Goal: Navigation & Orientation: Find specific page/section

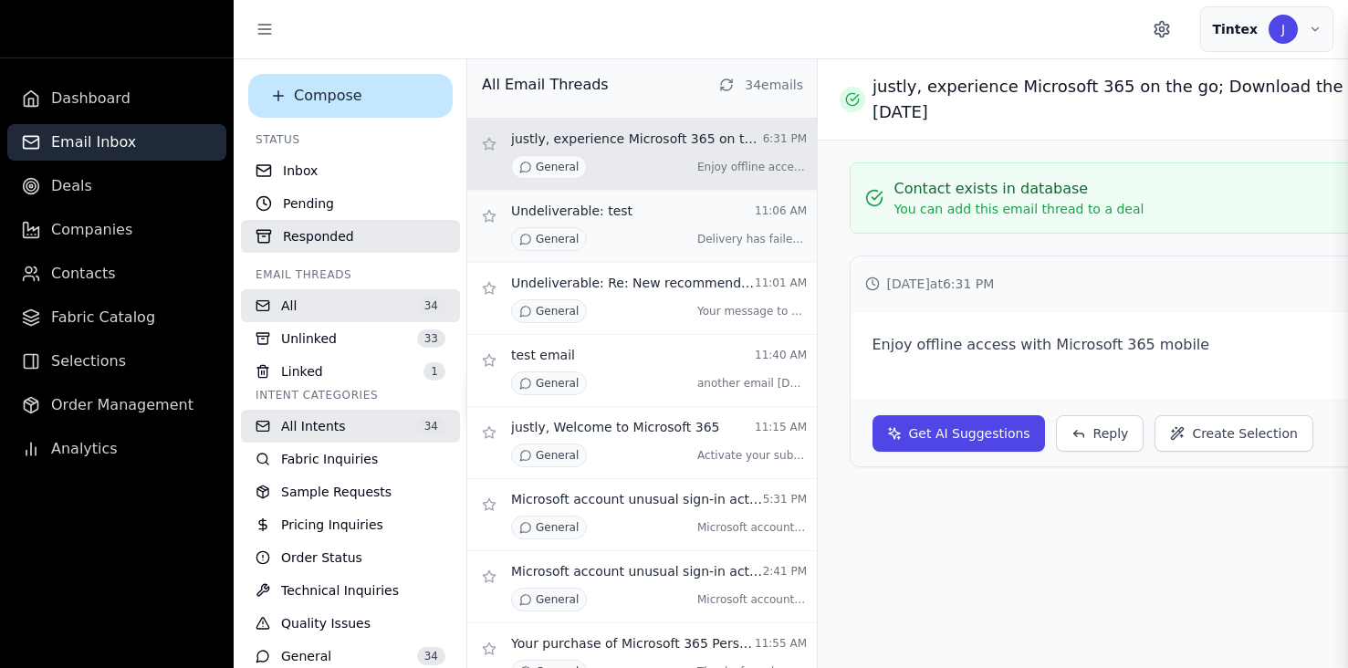
click at [582, 214] on p "Undeliverable: test" at bounding box center [571, 211] width 121 height 18
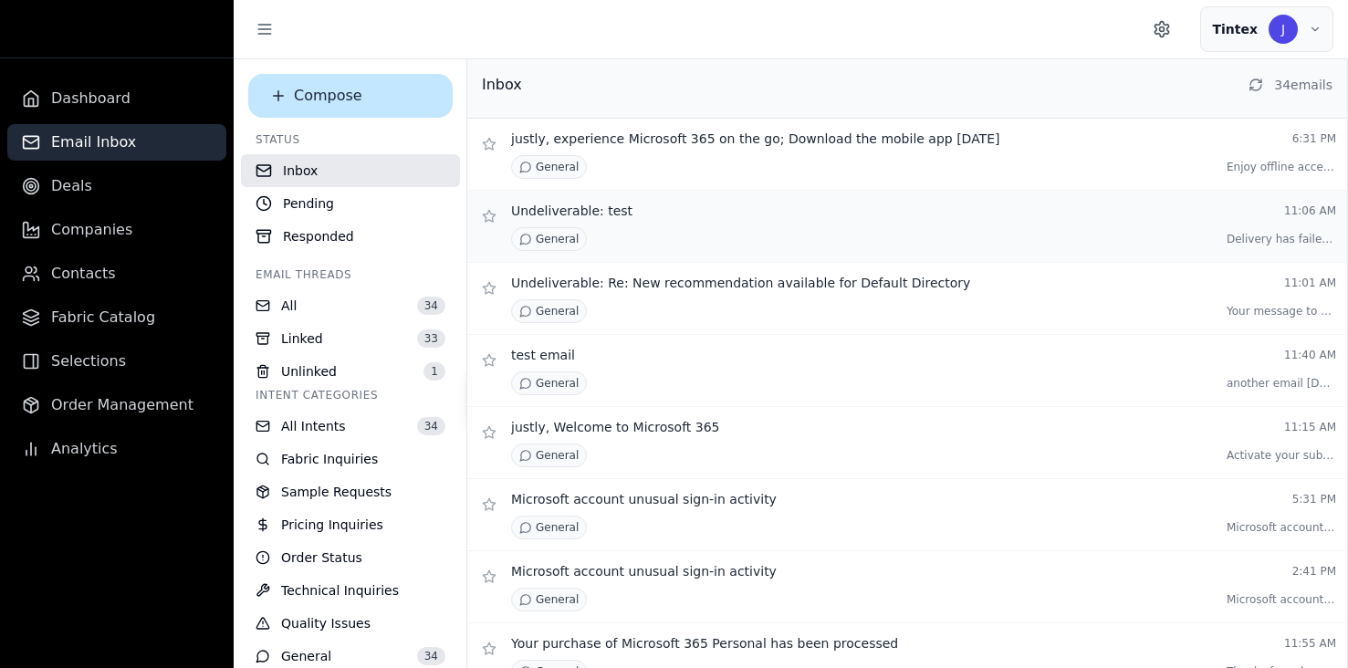
click at [615, 220] on div "Undeliverable: test 11:06 AM General [PERSON_NAME] has failed to these r ..." at bounding box center [923, 226] width 825 height 49
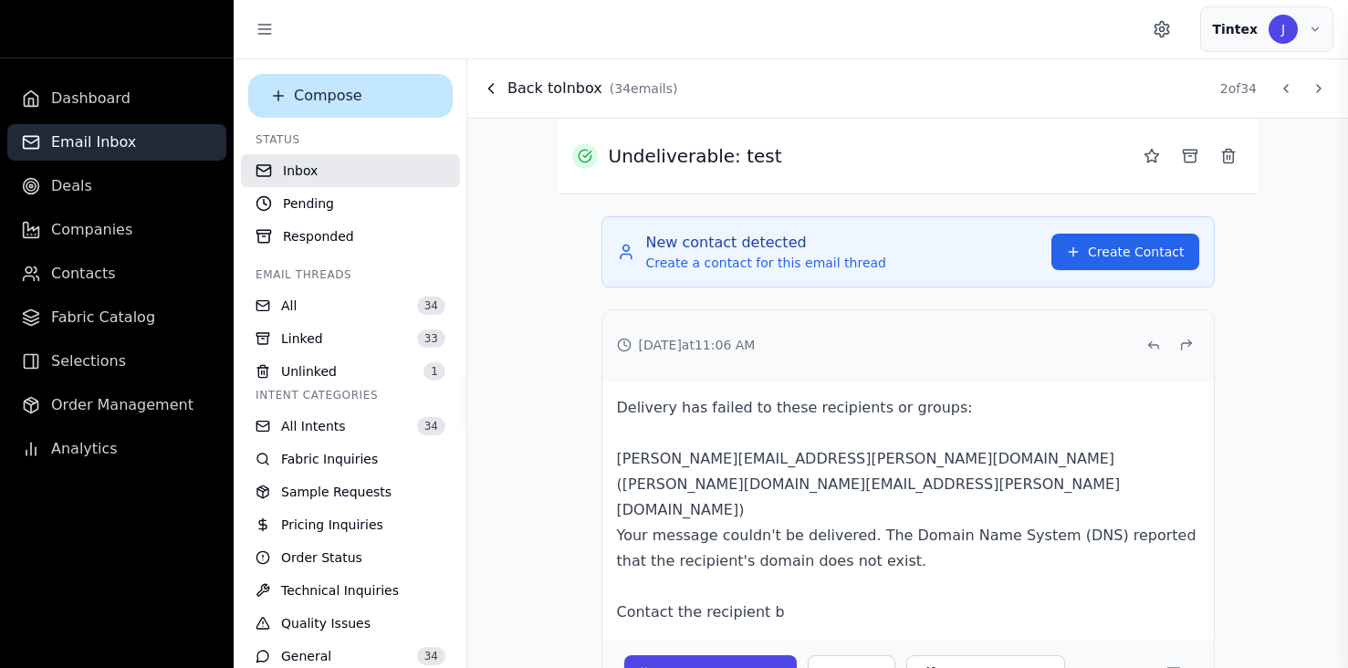
click at [492, 93] on icon at bounding box center [491, 88] width 18 height 18
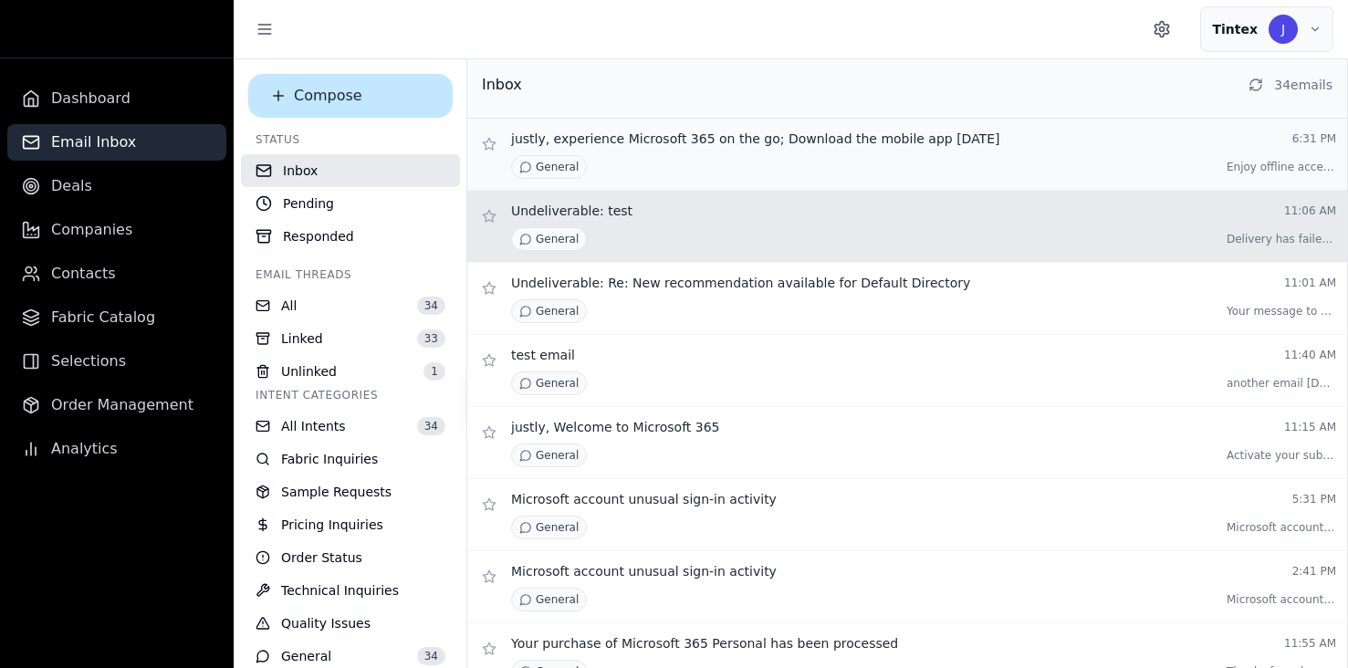
click at [835, 143] on p "justly, experience Microsoft 365 on the go; Download the mobile app [DATE]" at bounding box center [755, 139] width 488 height 18
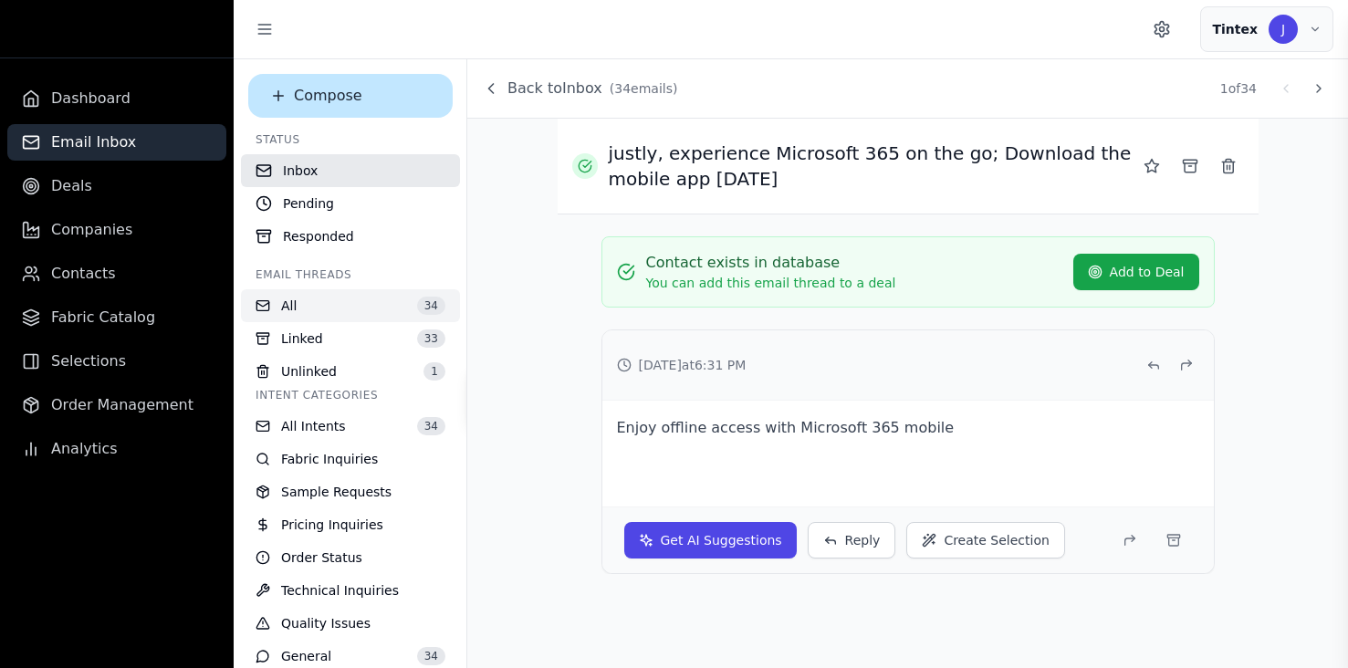
click at [339, 295] on button "All 34" at bounding box center [350, 305] width 219 height 33
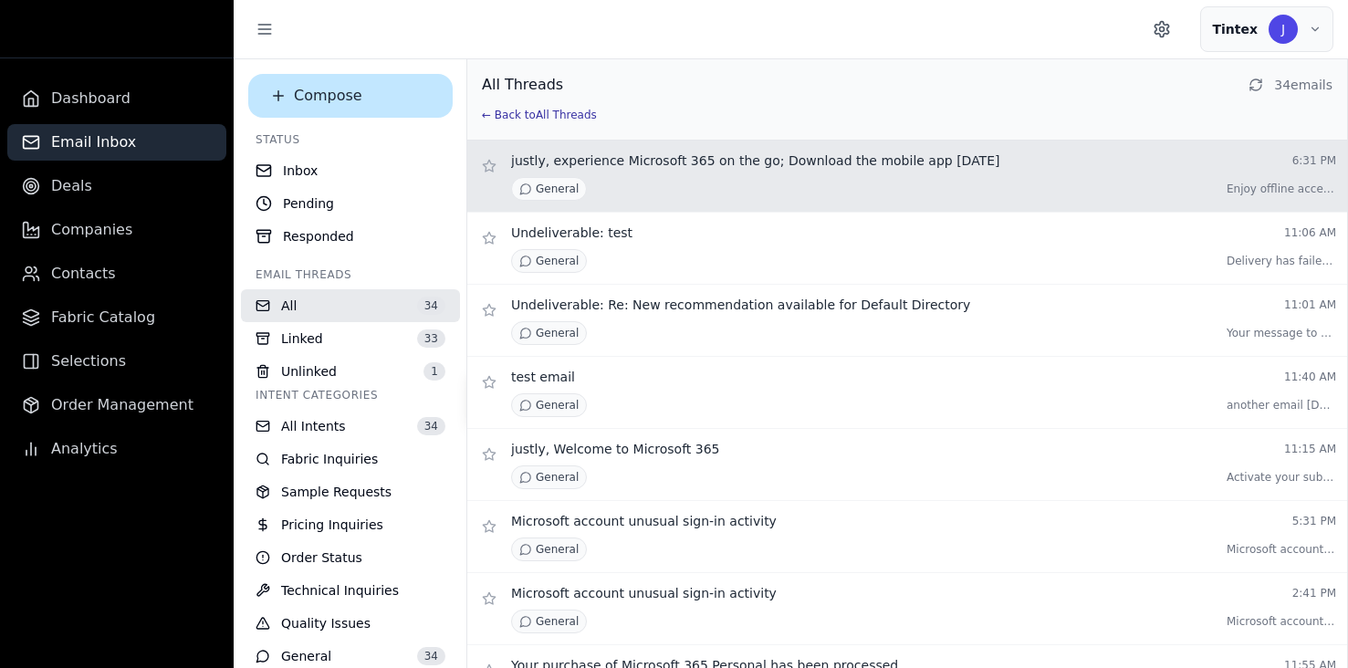
click at [507, 112] on button "← Back to All Threads" at bounding box center [539, 115] width 115 height 15
click at [515, 124] on div "All Threads 34 email s ← Back to All Threads" at bounding box center [907, 99] width 880 height 81
click at [519, 114] on button "← Back to All Threads" at bounding box center [539, 115] width 115 height 15
click at [365, 330] on button "Linked 33" at bounding box center [350, 338] width 219 height 33
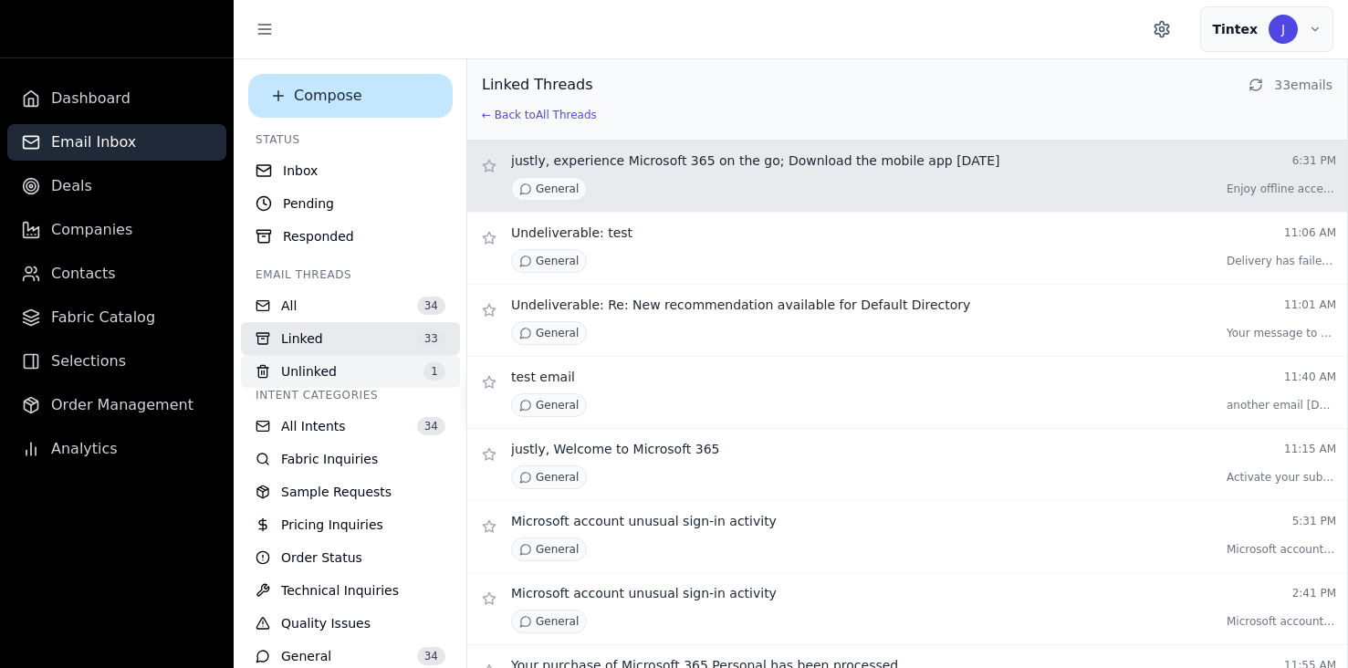
click at [347, 364] on button "Unlinked 1" at bounding box center [350, 371] width 219 height 33
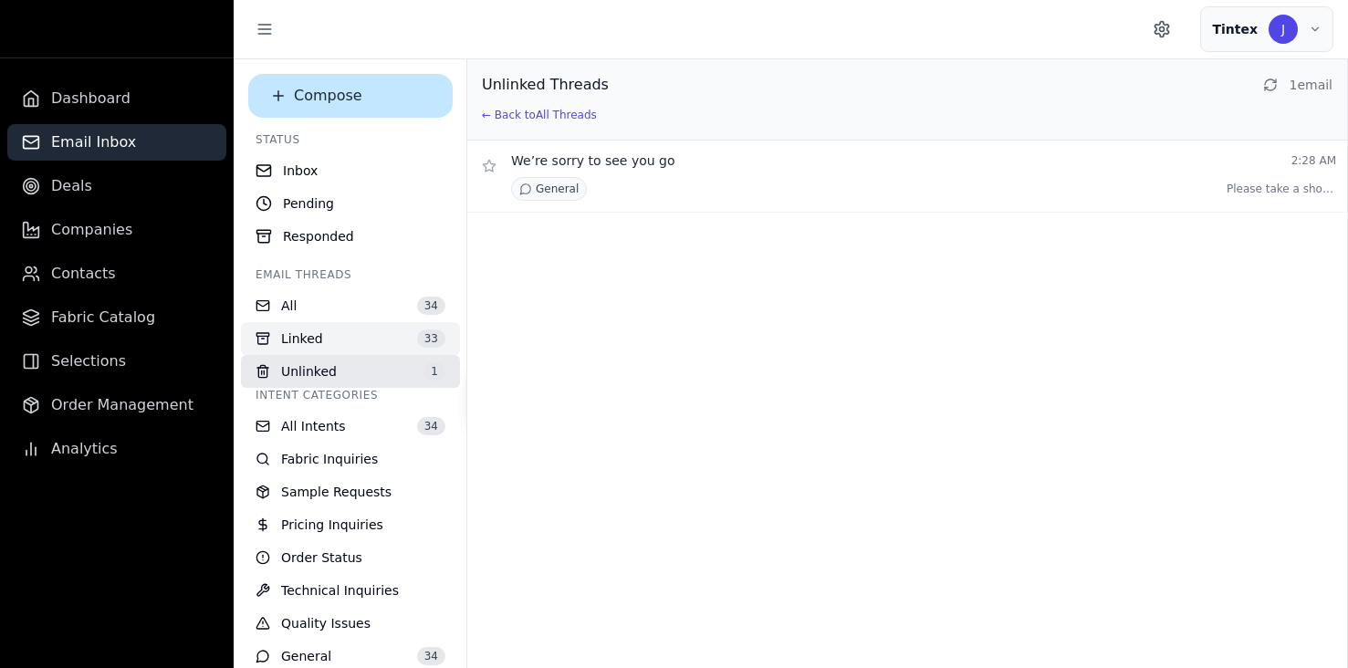
click at [347, 332] on button "Linked 33" at bounding box center [350, 338] width 219 height 33
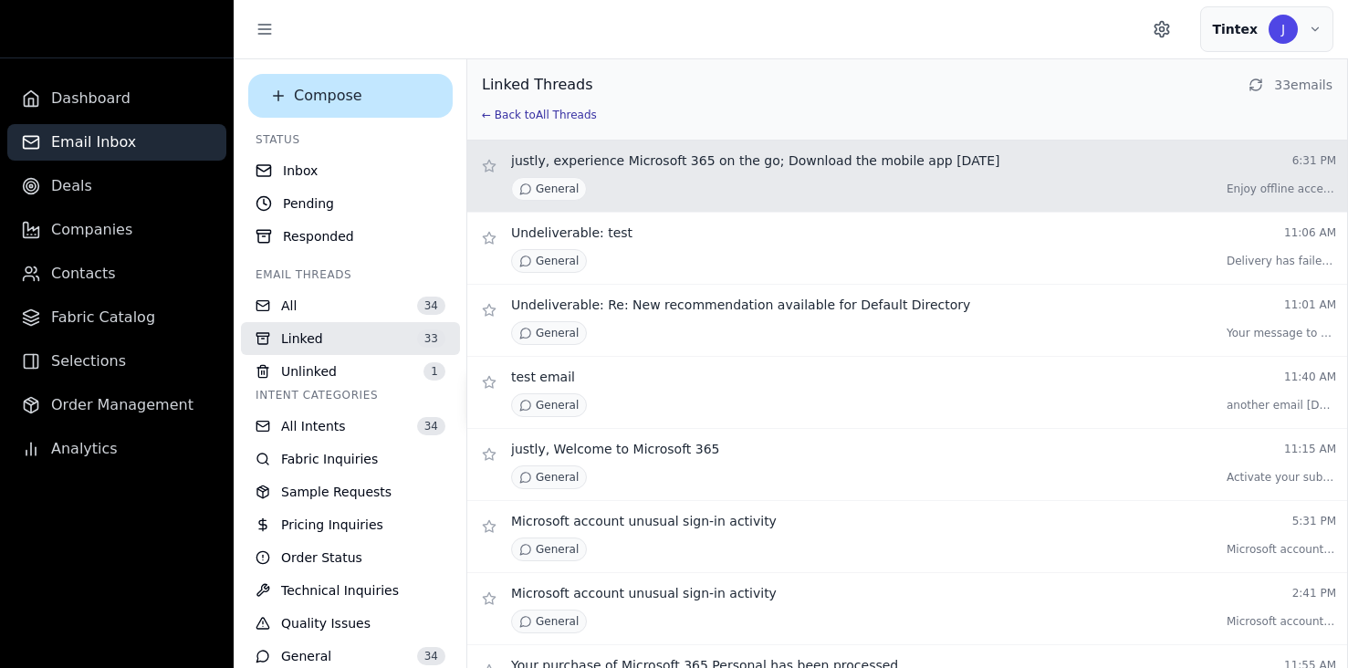
click at [532, 118] on button "← Back to All Threads" at bounding box center [539, 115] width 115 height 15
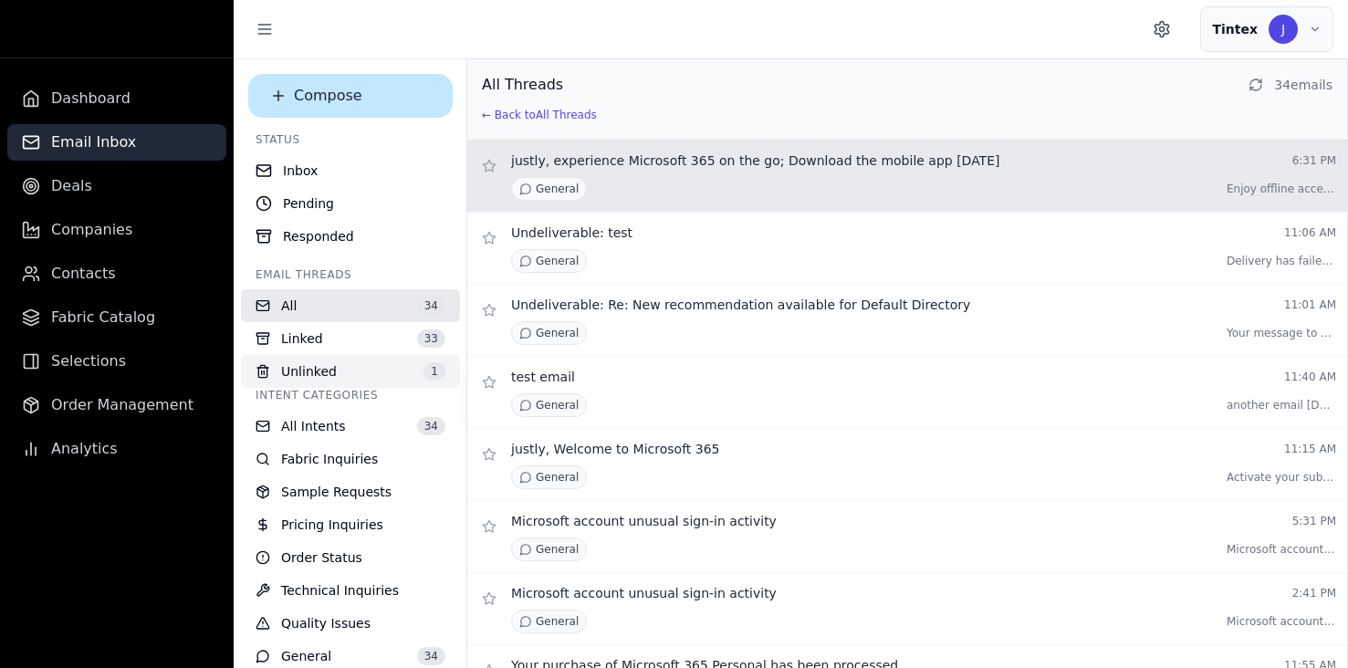
click at [365, 372] on button "Unlinked 1" at bounding box center [350, 371] width 219 height 33
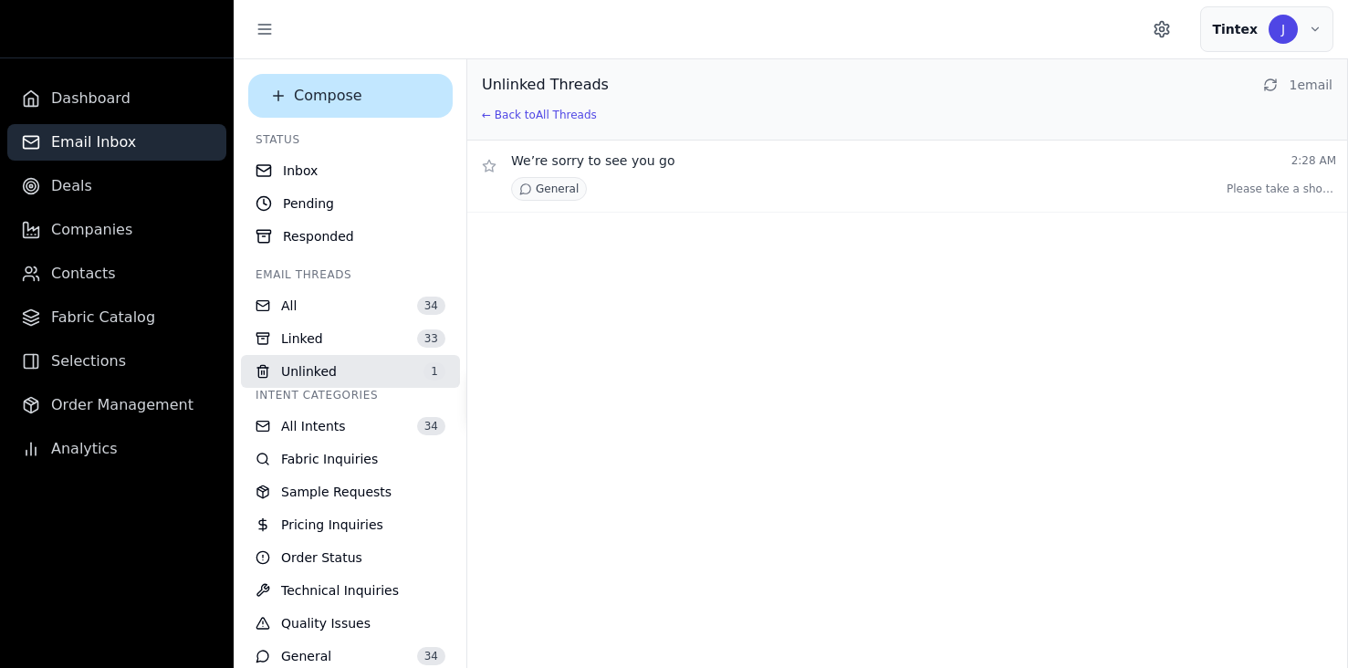
click at [550, 124] on div "Unlinked Threads 1 email ← Back to All Threads" at bounding box center [907, 99] width 880 height 81
click at [551, 112] on button "← Back to All Threads" at bounding box center [539, 115] width 115 height 15
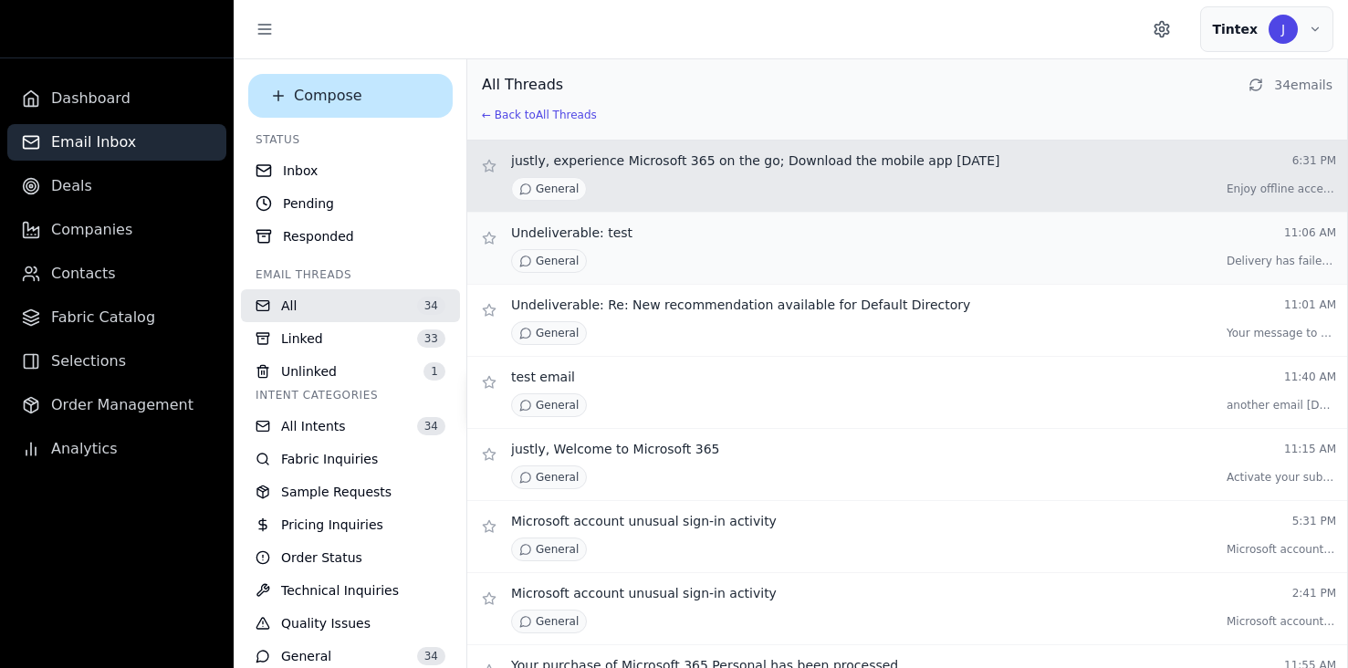
click at [673, 235] on div "Undeliverable: test 11:06 AM" at bounding box center [923, 233] width 825 height 18
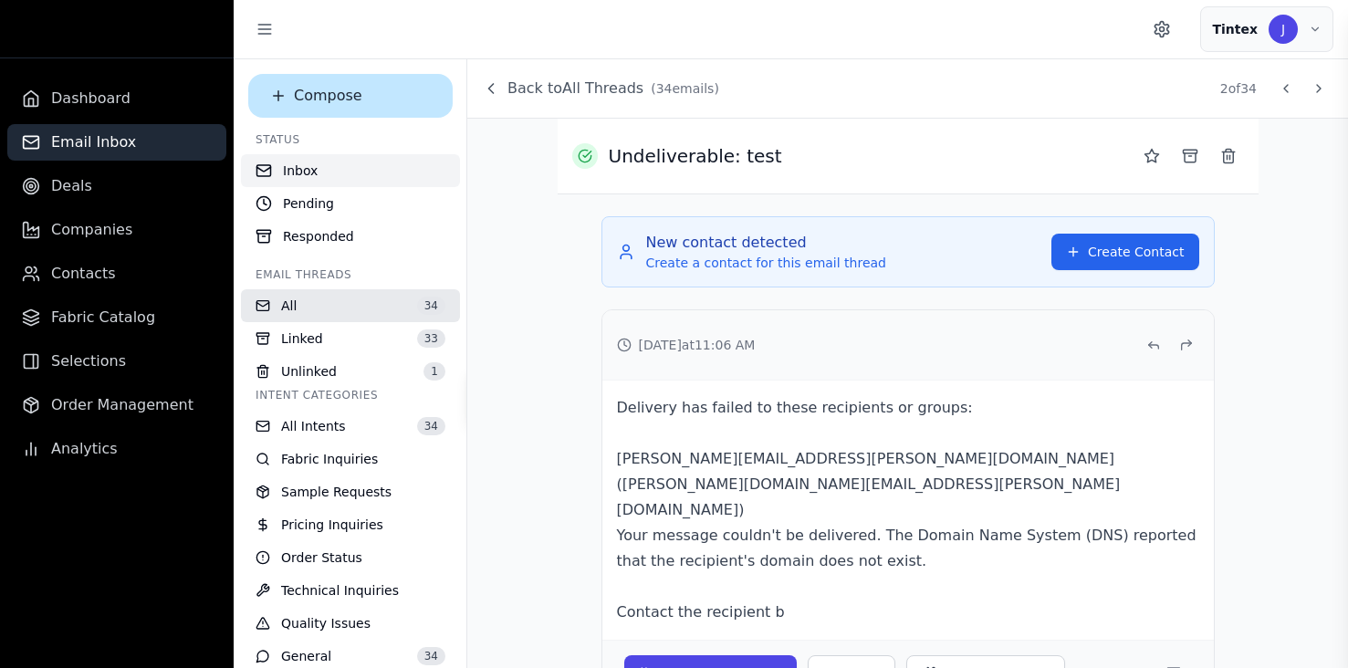
click at [313, 173] on button "Inbox" at bounding box center [350, 170] width 219 height 33
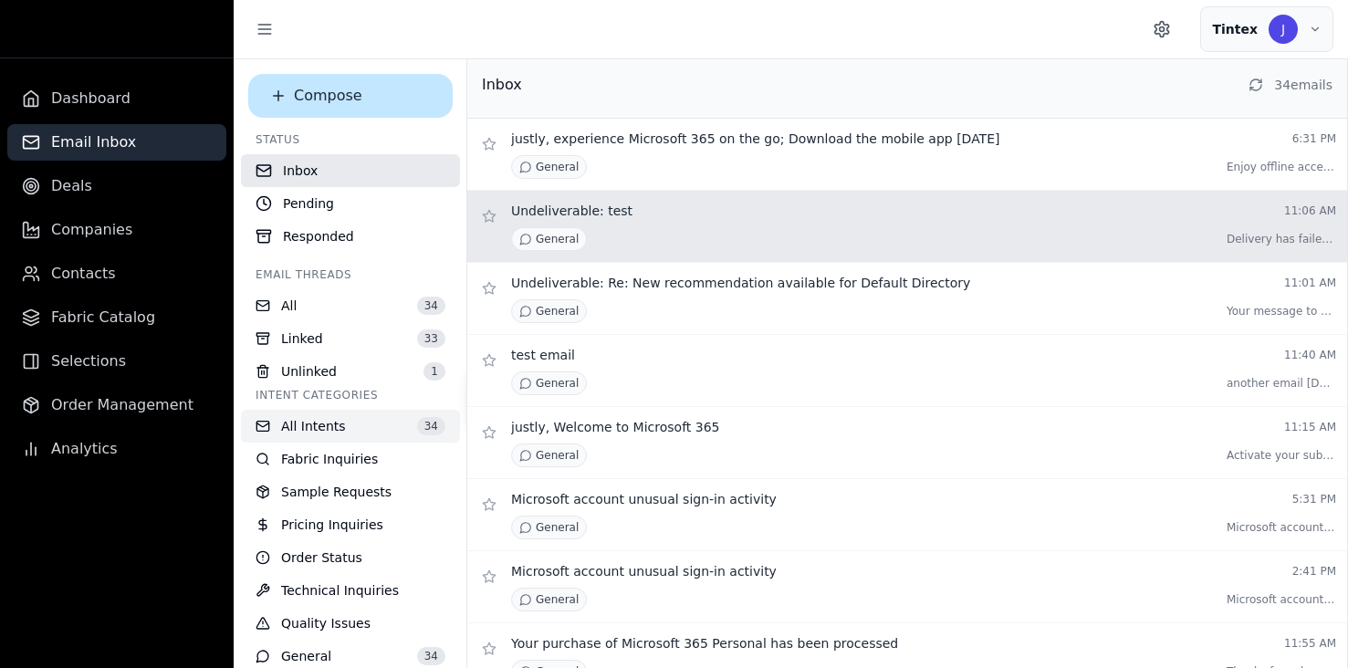
click at [320, 426] on span "All Intents" at bounding box center [313, 426] width 65 height 18
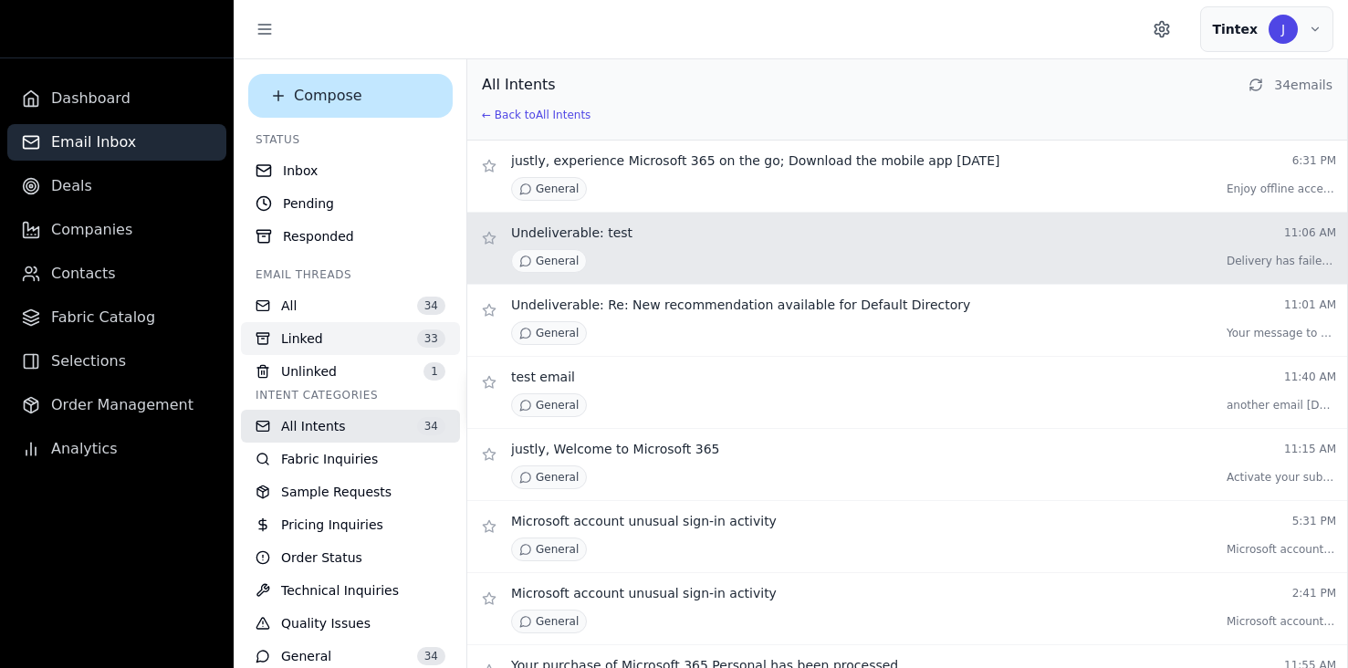
click at [333, 341] on button "Linked 33" at bounding box center [350, 338] width 219 height 33
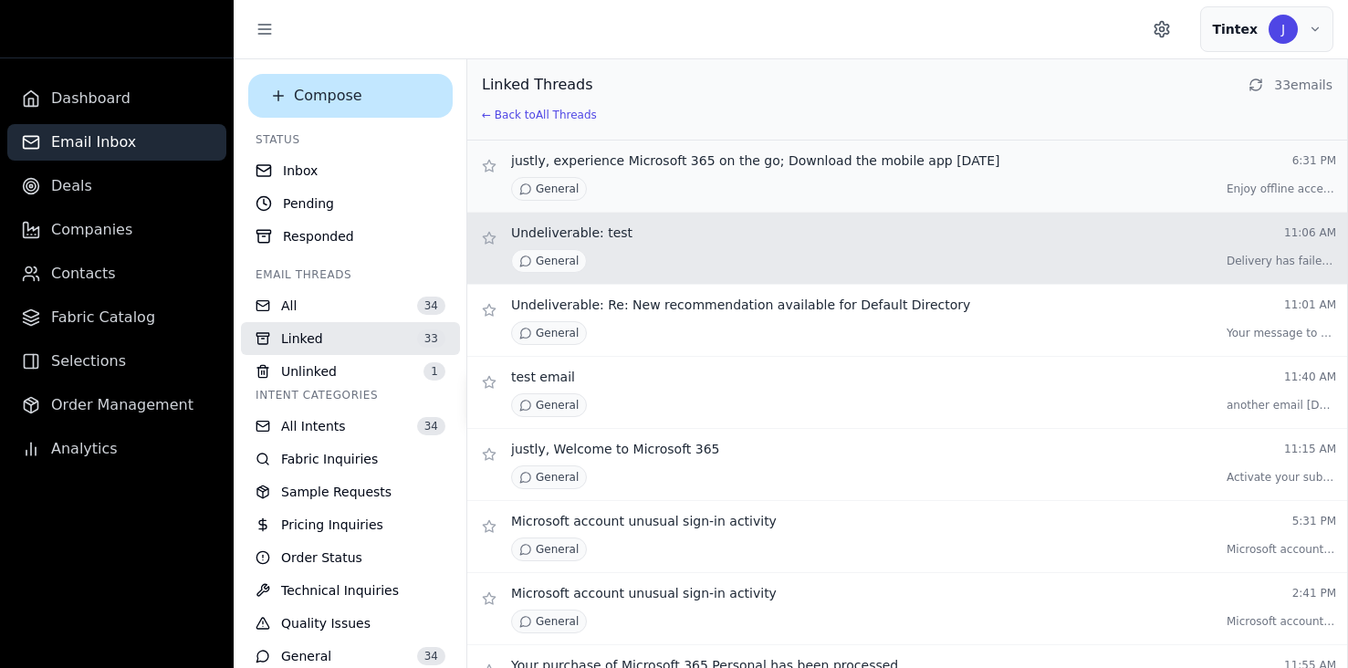
click at [884, 193] on div "General Enjoy offline access with Micr ..." at bounding box center [923, 189] width 825 height 24
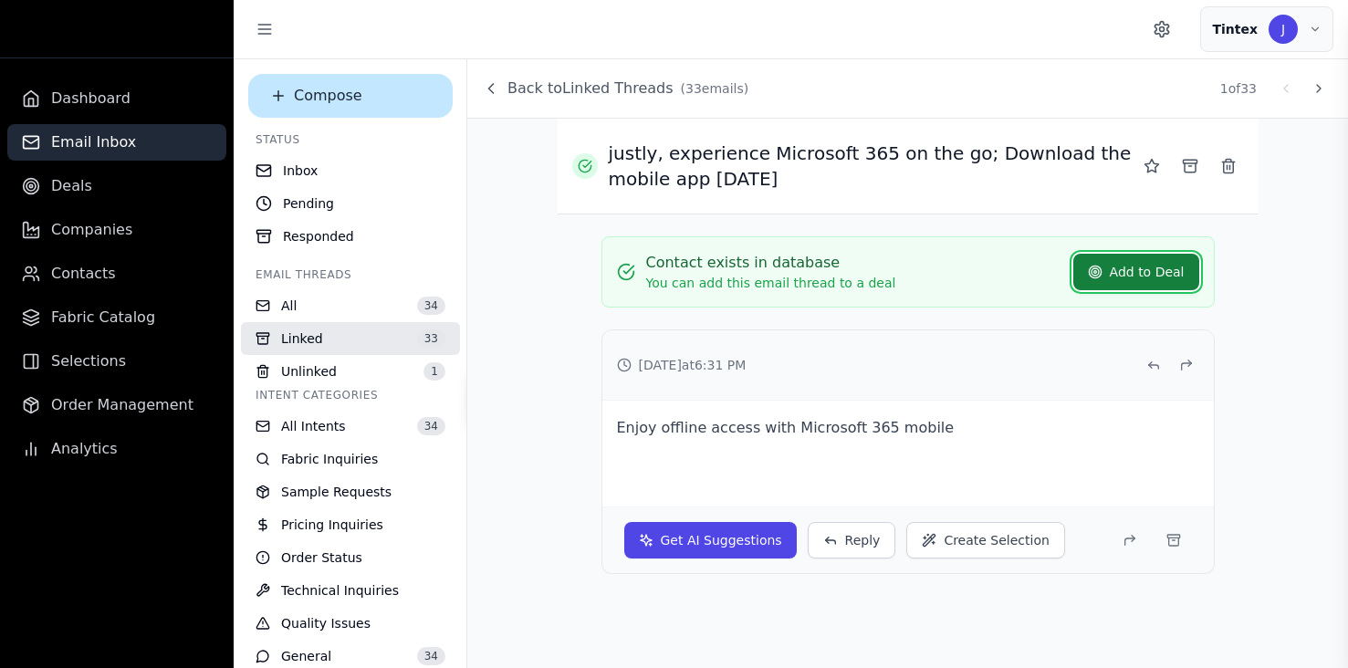
click at [1134, 260] on button "Add to Deal" at bounding box center [1137, 272] width 126 height 37
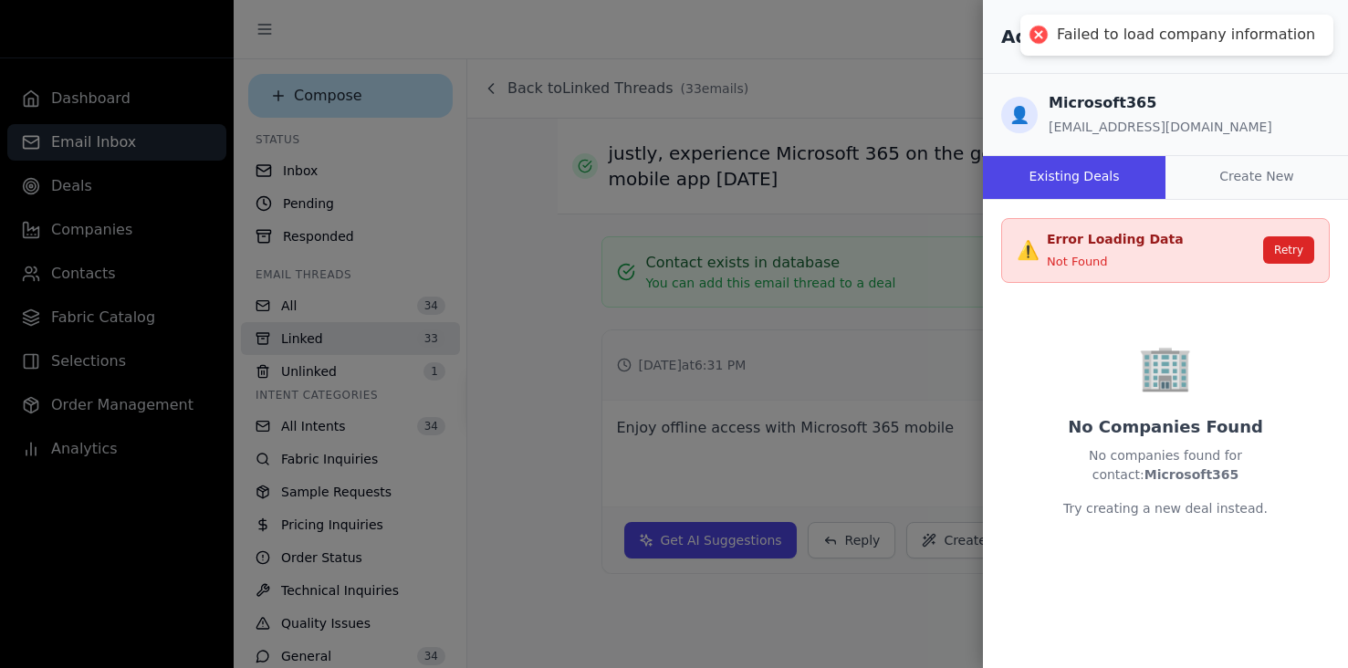
click at [790, 94] on div at bounding box center [674, 334] width 1348 height 668
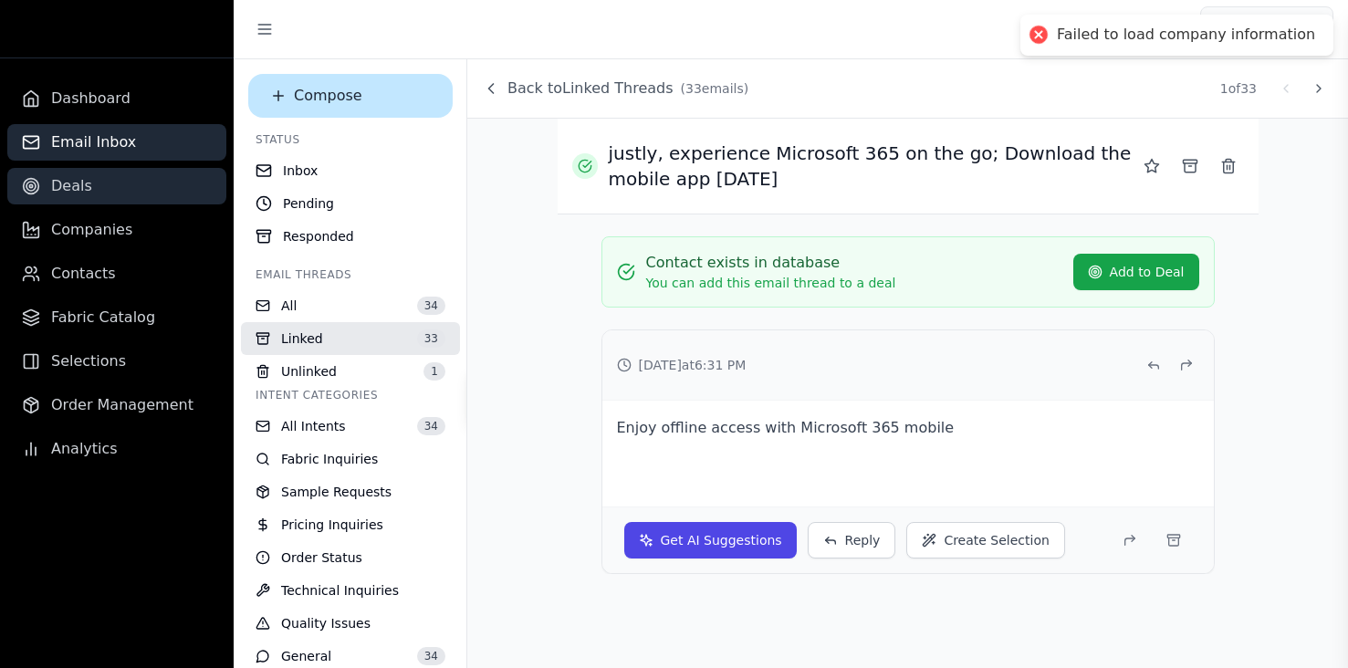
click at [81, 195] on span "Deals" at bounding box center [71, 186] width 41 height 22
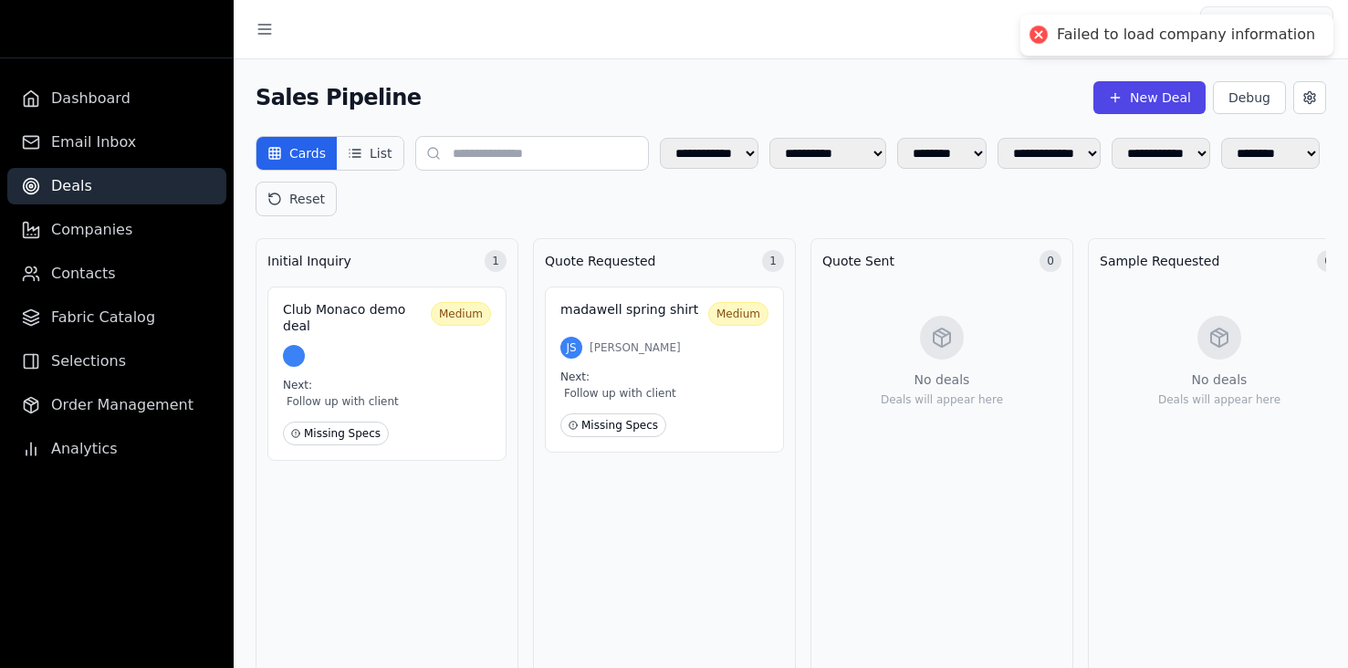
click at [384, 162] on button "List" at bounding box center [370, 153] width 66 height 33
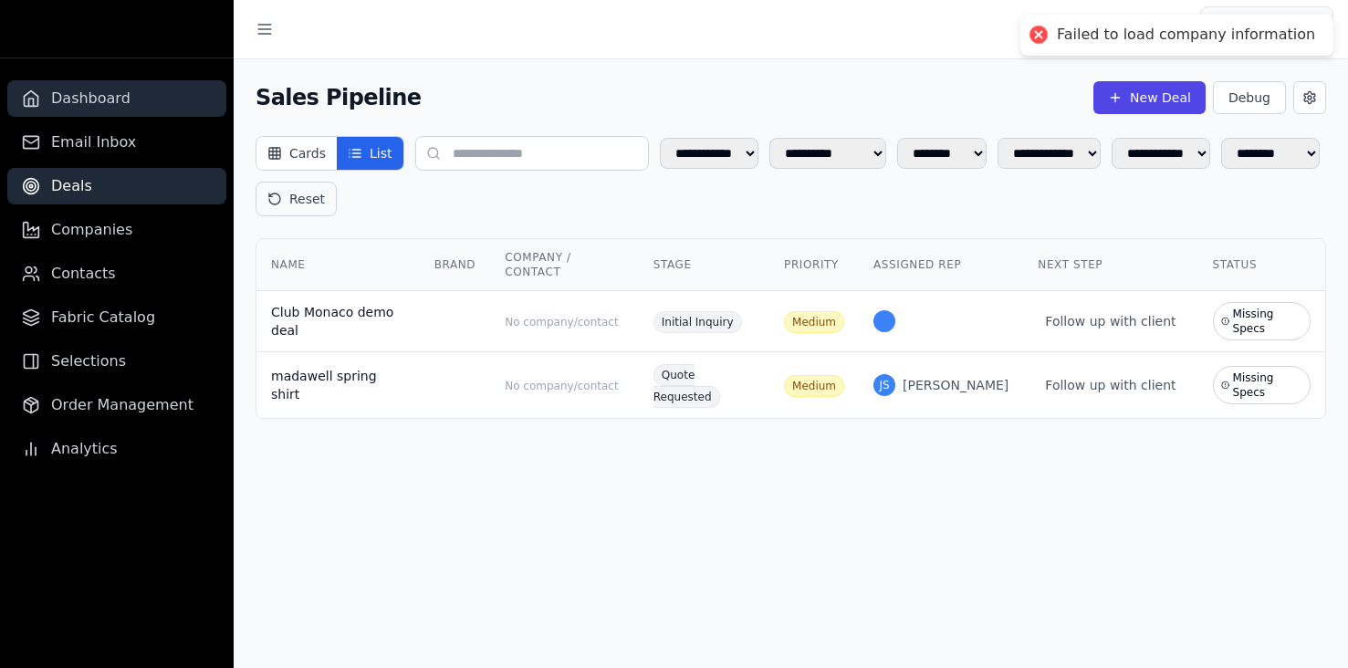
click at [110, 107] on span "Dashboard" at bounding box center [90, 99] width 79 height 22
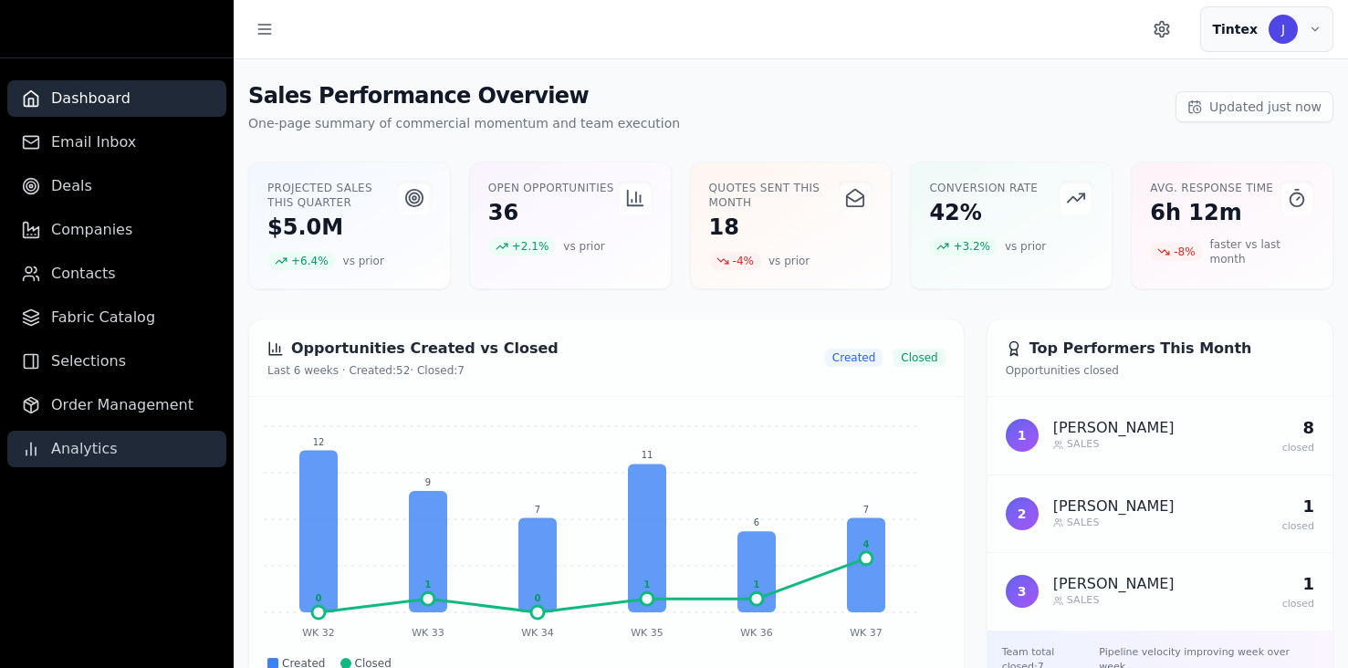
click at [68, 456] on span "Analytics" at bounding box center [84, 449] width 67 height 22
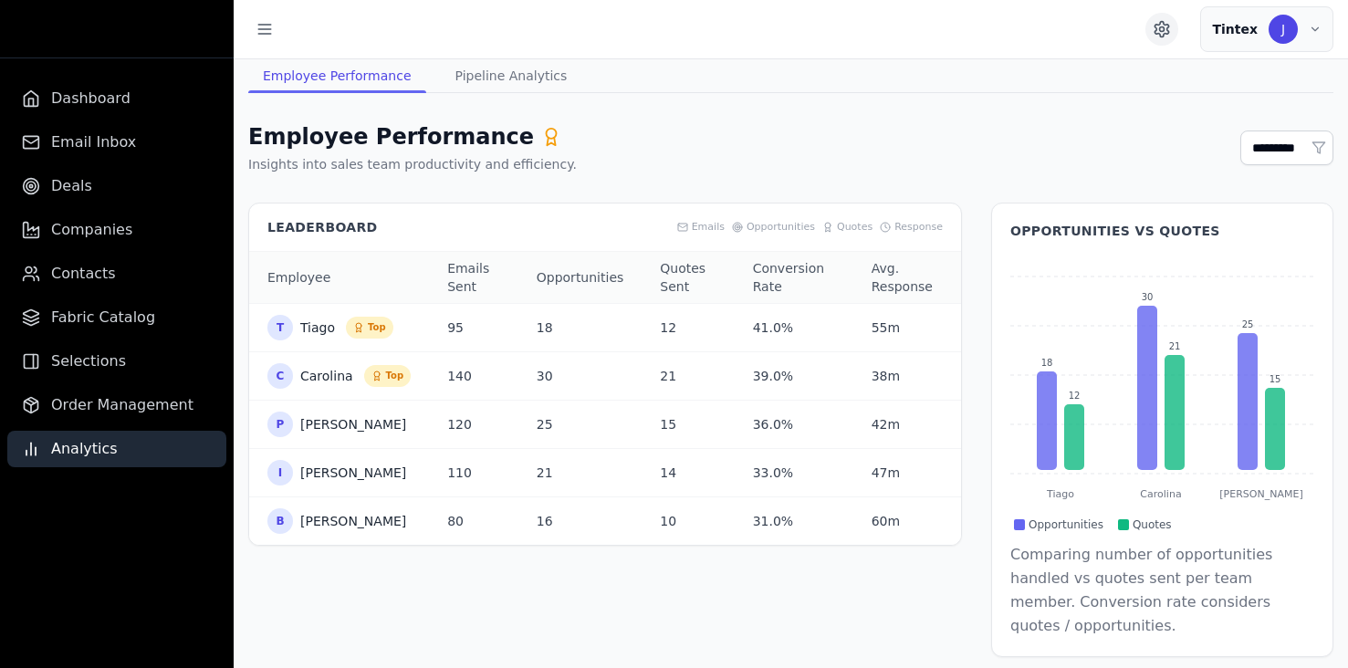
click at [1171, 32] on icon "Settings" at bounding box center [1162, 29] width 18 height 18
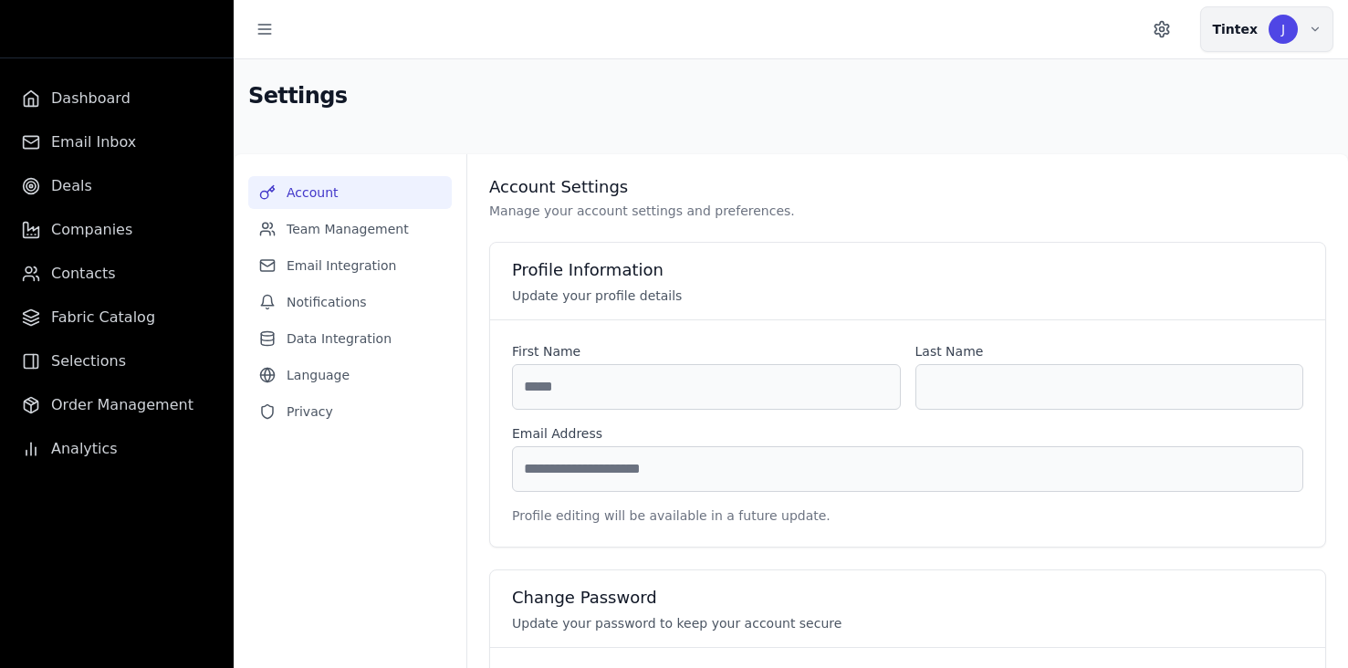
click at [1297, 49] on button "Tintex J" at bounding box center [1266, 29] width 133 height 46
click at [1296, 30] on div "J" at bounding box center [1283, 29] width 29 height 29
